Goal: Transaction & Acquisition: Purchase product/service

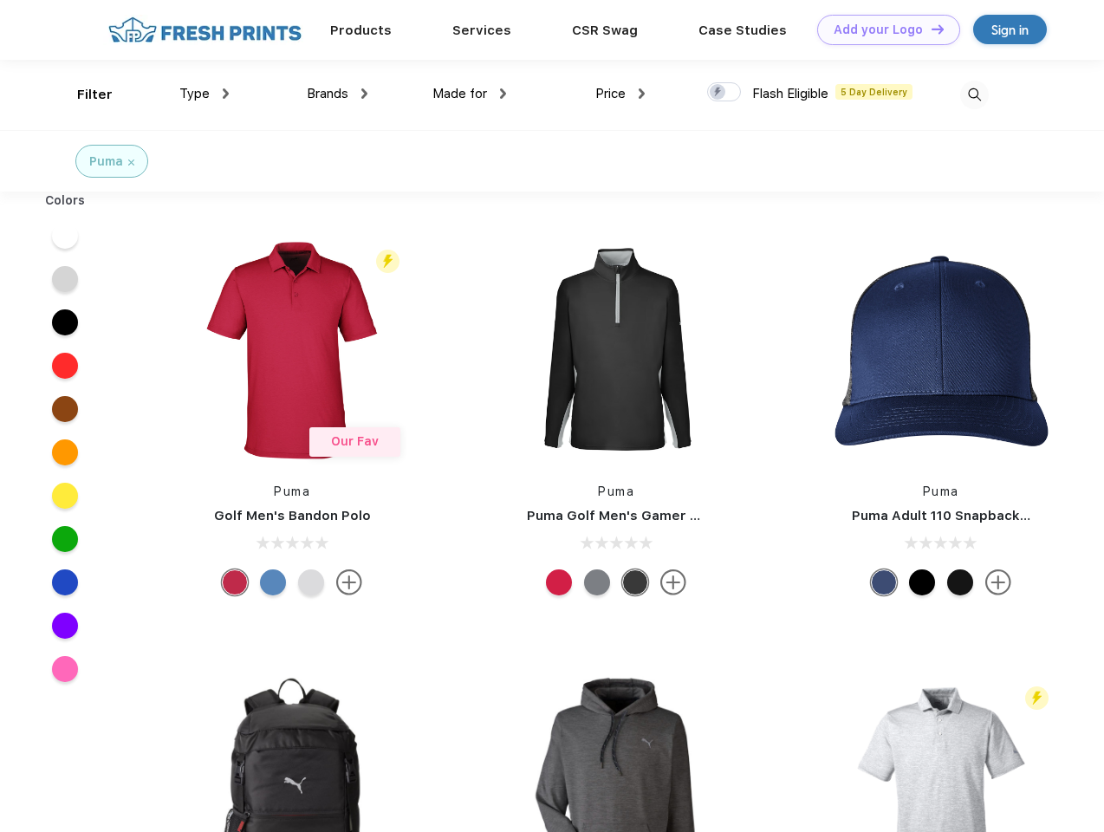
click at [882, 29] on link "Add your Logo Design Tool" at bounding box center [888, 30] width 143 height 30
click at [0, 0] on div "Design Tool" at bounding box center [0, 0] width 0 height 0
click at [930, 29] on link "Add your Logo Design Tool" at bounding box center [888, 30] width 143 height 30
click at [83, 94] on div "Filter" at bounding box center [95, 95] width 36 height 20
click at [205, 94] on span "Type" at bounding box center [194, 94] width 30 height 16
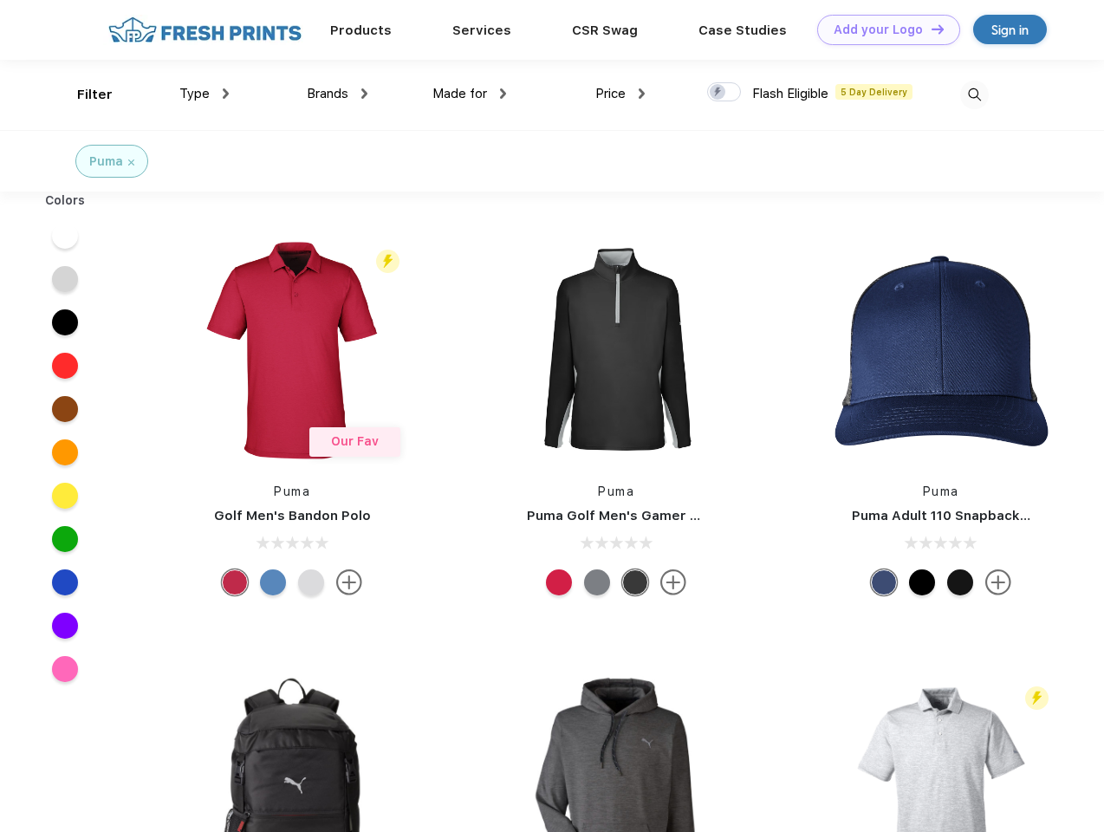
click at [337, 94] on span "Brands" at bounding box center [328, 94] width 42 height 16
click at [470, 94] on span "Made for" at bounding box center [459, 94] width 55 height 16
click at [620, 94] on span "Price" at bounding box center [610, 94] width 30 height 16
click at [724, 93] on div at bounding box center [724, 91] width 34 height 19
click at [718, 93] on input "checkbox" at bounding box center [712, 86] width 11 height 11
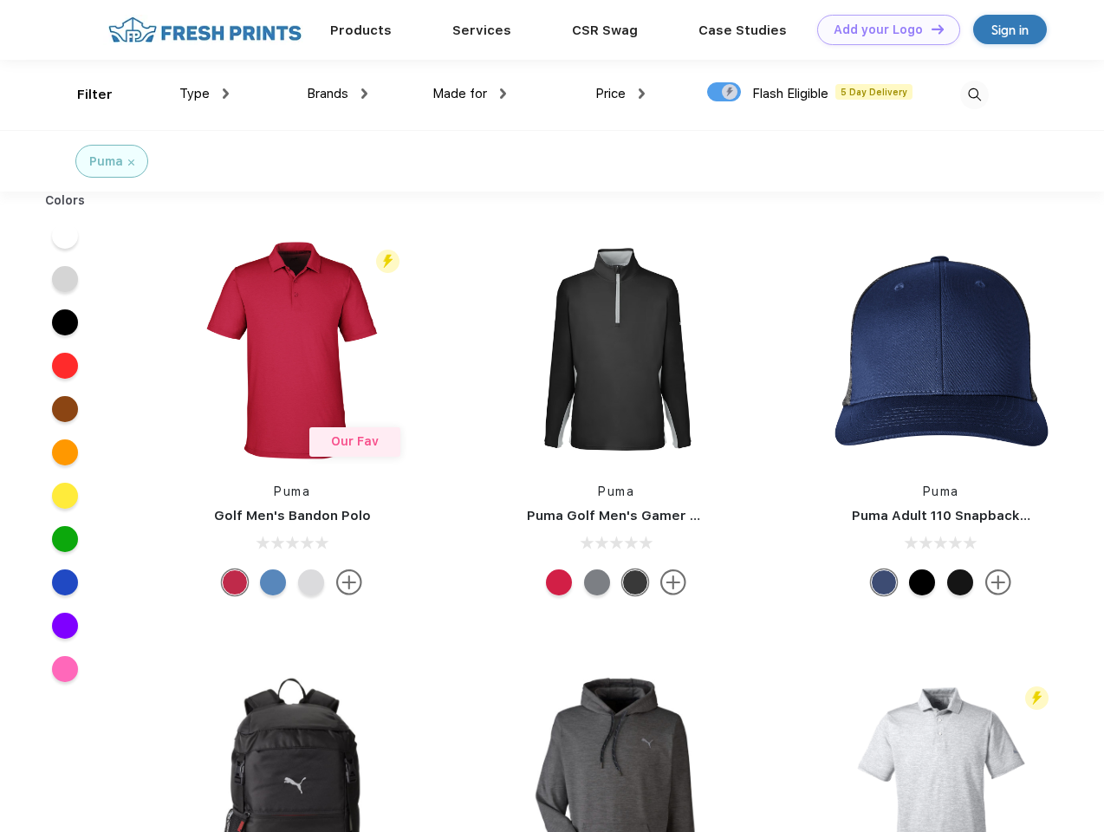
click at [974, 94] on img at bounding box center [974, 95] width 29 height 29
